Goal: Information Seeking & Learning: Learn about a topic

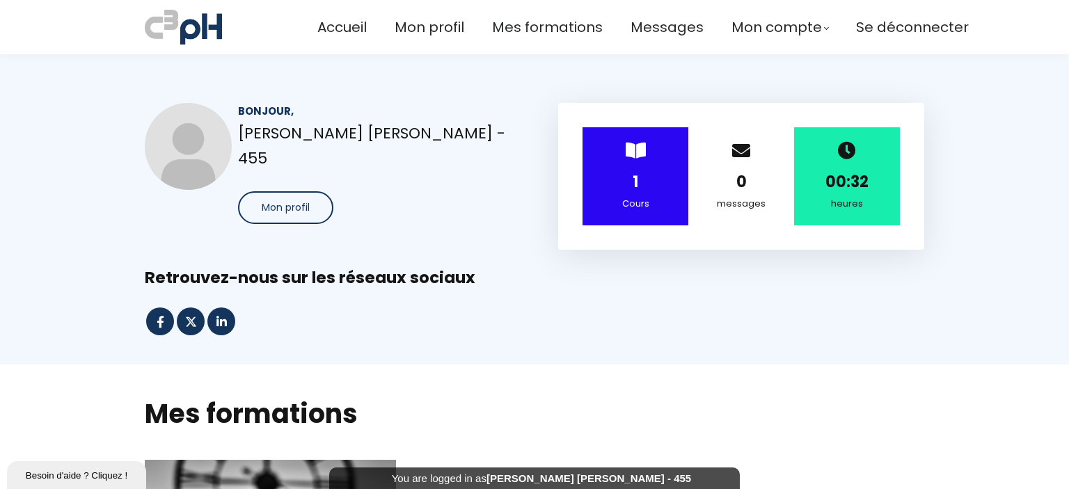
scroll to position [580, 0]
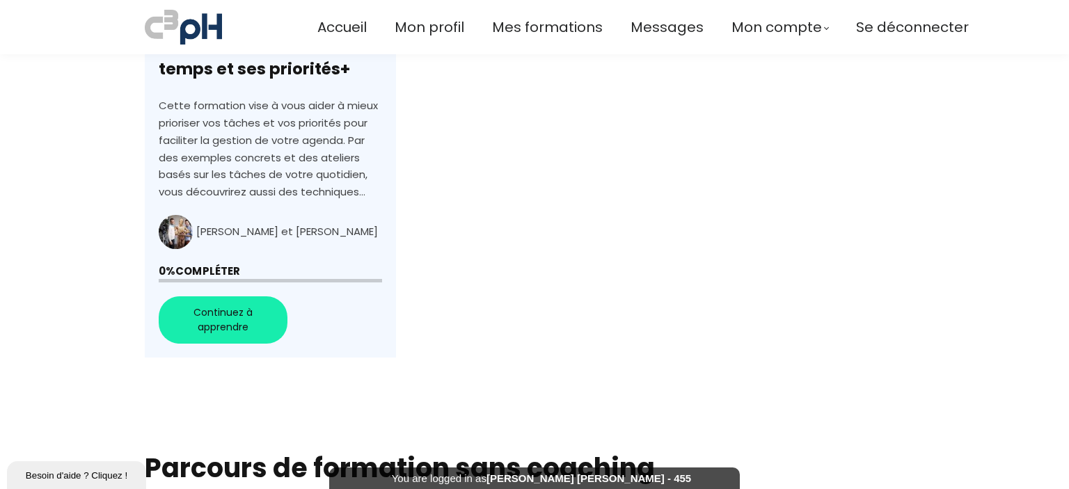
click at [249, 311] on link "+Gérer au mieux son temps et ses priorités+" at bounding box center [270, 119] width 251 height 478
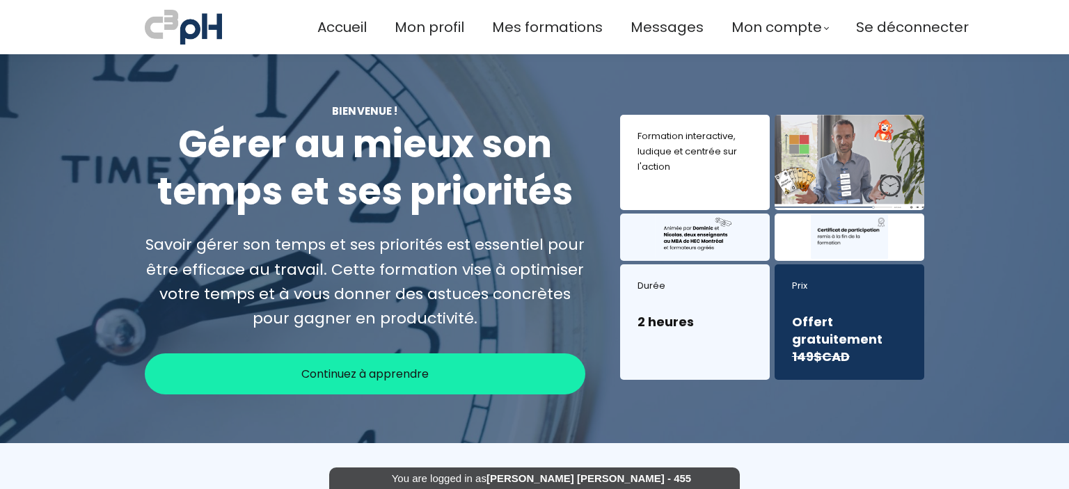
click at [369, 377] on span "Continuez à apprendre" at bounding box center [364, 373] width 127 height 17
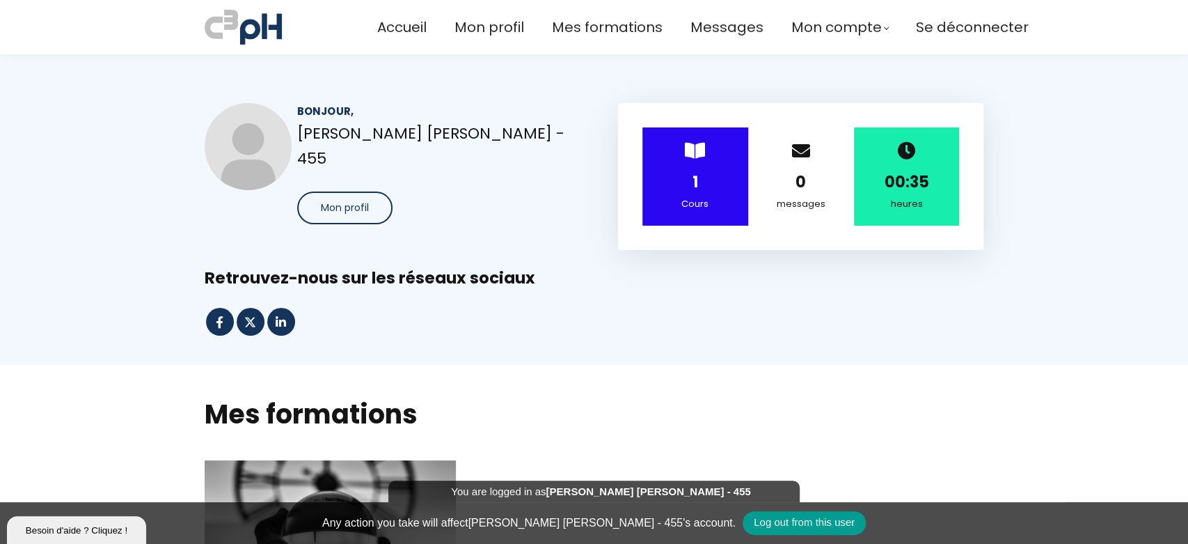
click at [743, 489] on div "Log out from this user" at bounding box center [804, 523] width 123 height 24
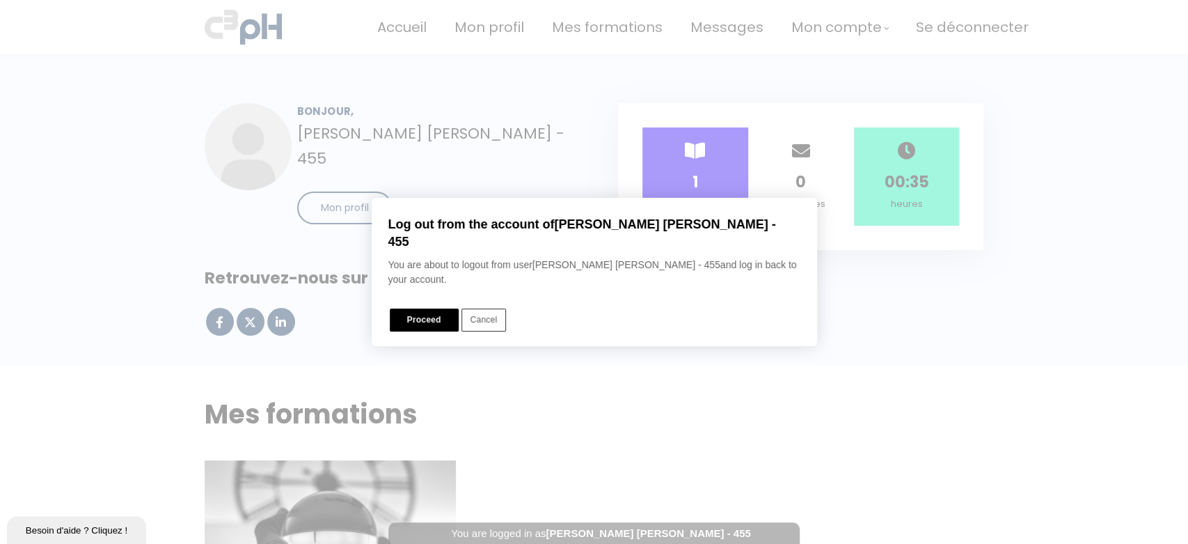
click at [424, 308] on button "Proceed" at bounding box center [424, 319] width 69 height 23
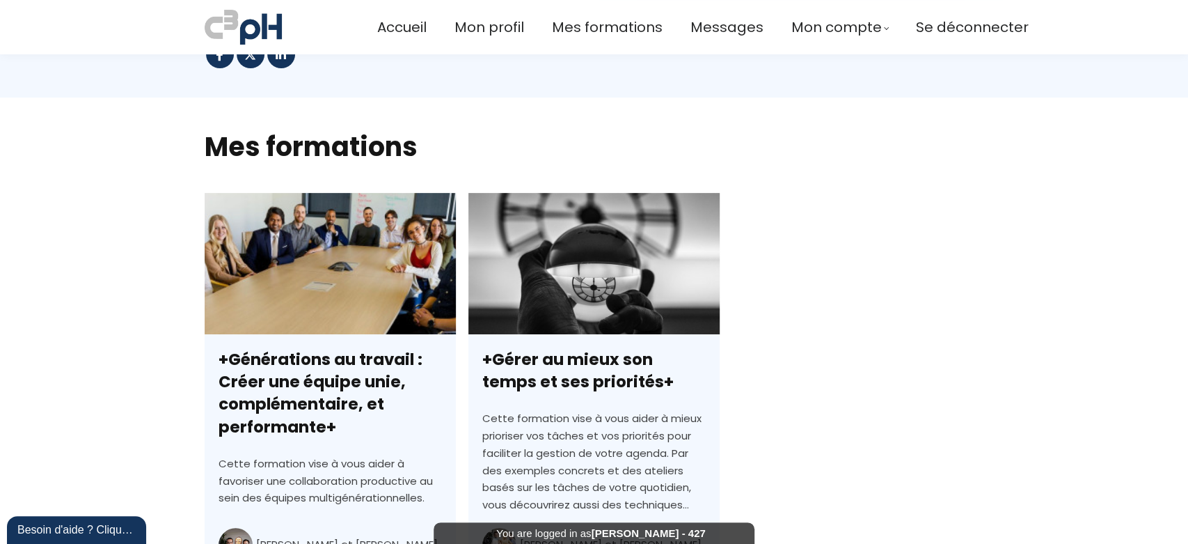
scroll to position [258, 0]
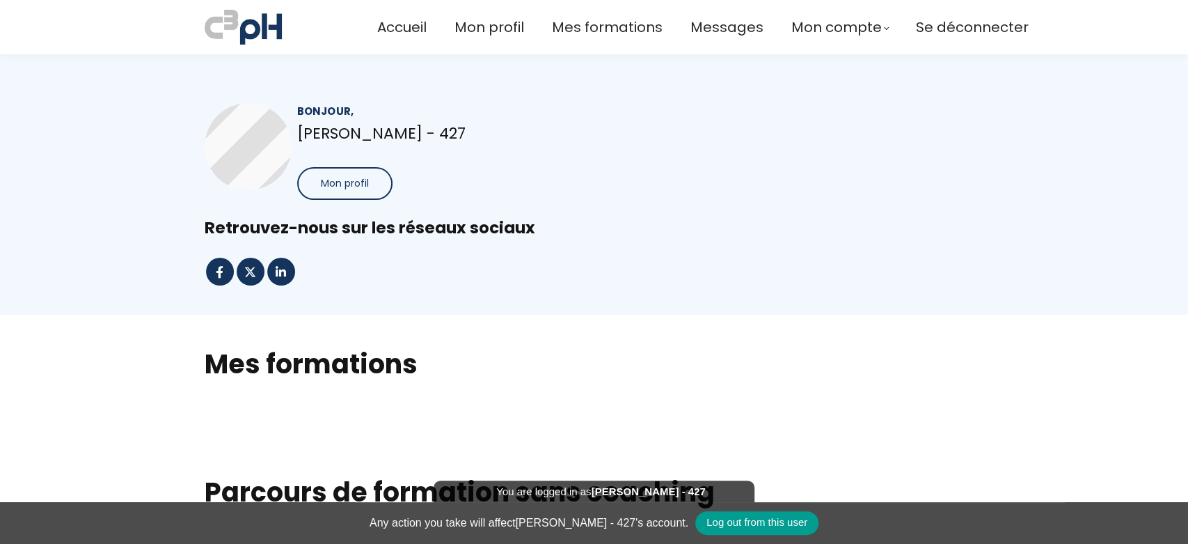
click at [665, 534] on div "You are logged in as [PERSON_NAME] - 427 Any action you take will affect [PERSO…" at bounding box center [594, 523] width 1188 height 42
click at [718, 517] on span "Log out from this user" at bounding box center [757, 522] width 101 height 12
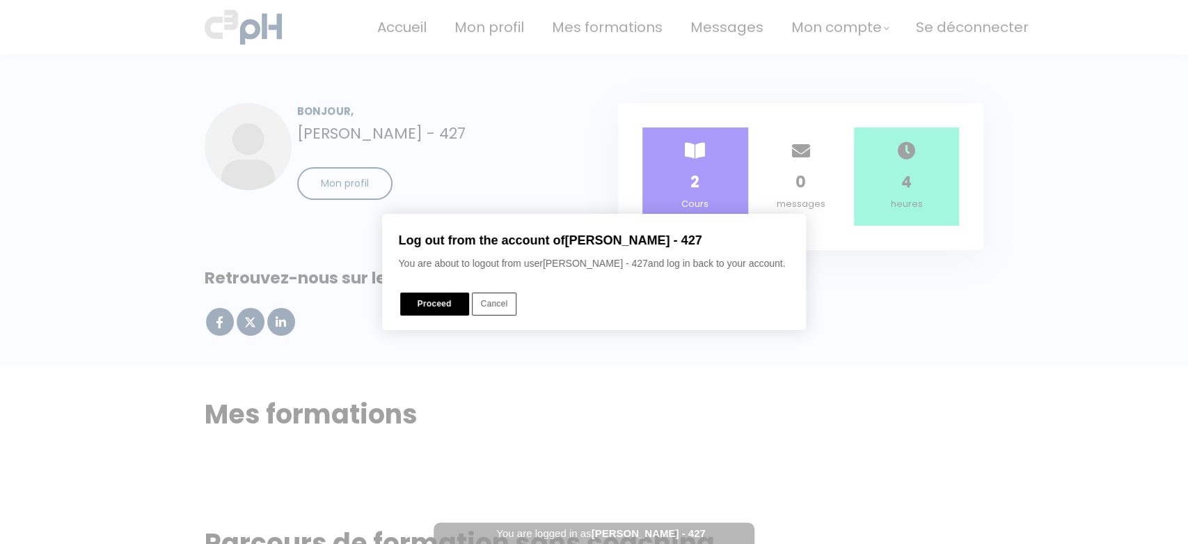
click at [451, 297] on button "Proceed" at bounding box center [434, 303] width 69 height 23
